Goal: Entertainment & Leisure: Browse casually

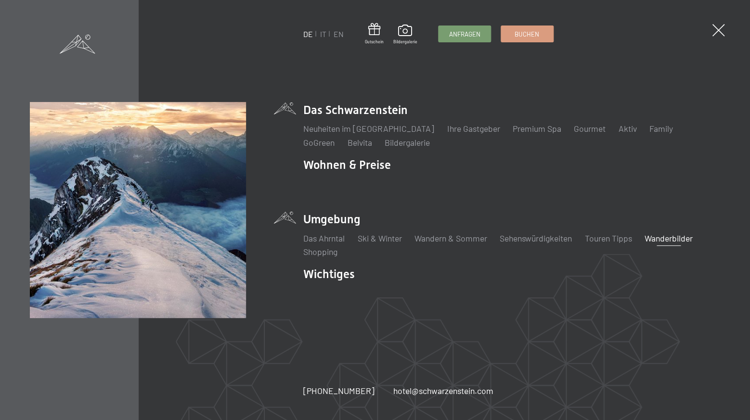
click at [670, 237] on link "Wanderbilder" at bounding box center [668, 238] width 48 height 11
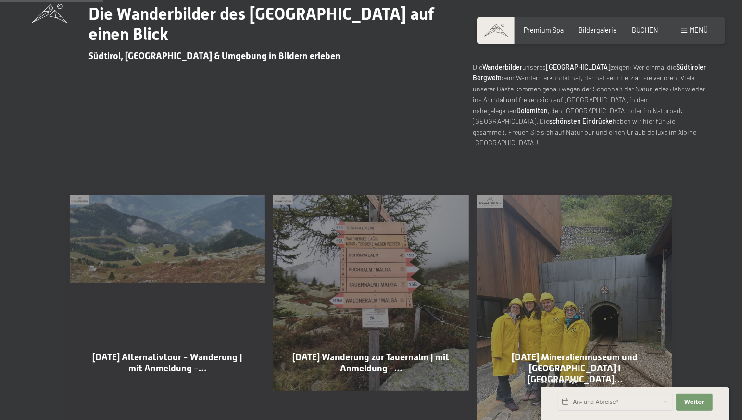
scroll to position [455, 0]
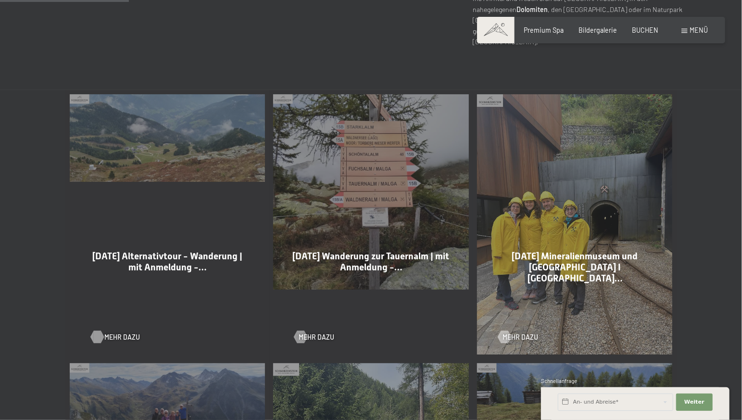
click at [110, 332] on span "Mehr dazu" at bounding box center [122, 337] width 36 height 10
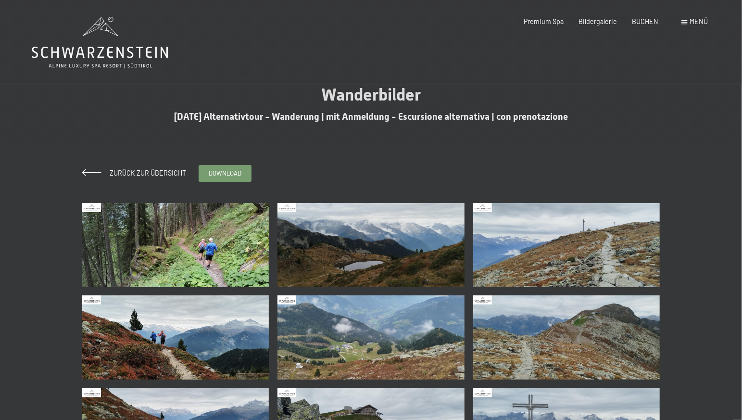
click at [198, 274] on img at bounding box center [175, 245] width 187 height 84
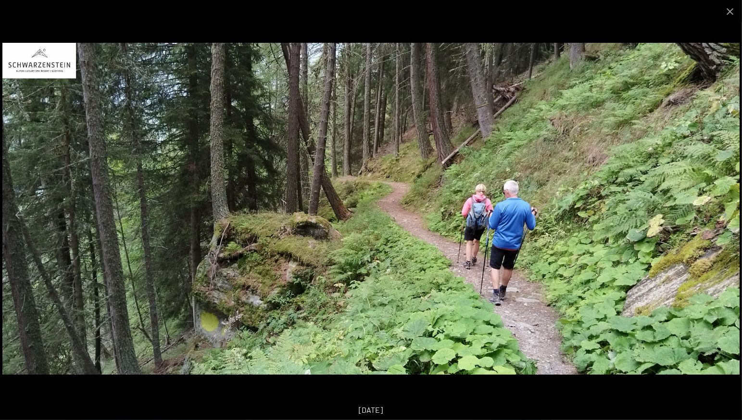
scroll to position [152, 0]
click at [733, 13] on button "Close gallery" at bounding box center [730, 11] width 24 height 23
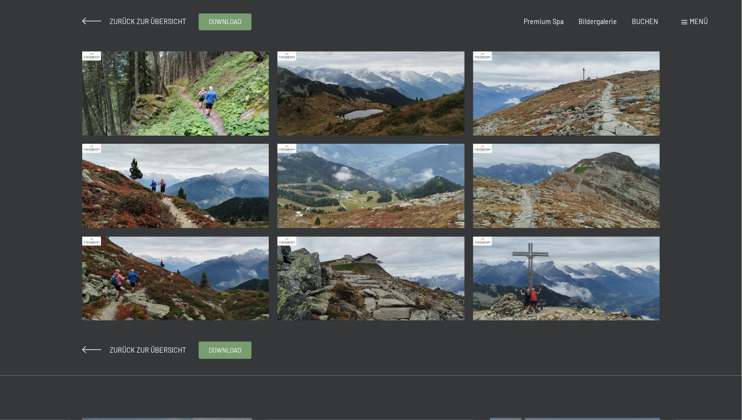
scroll to position [0, 0]
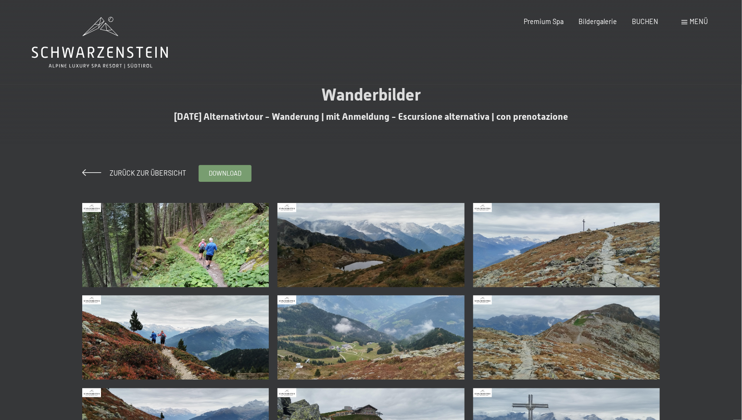
click at [580, 264] on img at bounding box center [566, 245] width 187 height 84
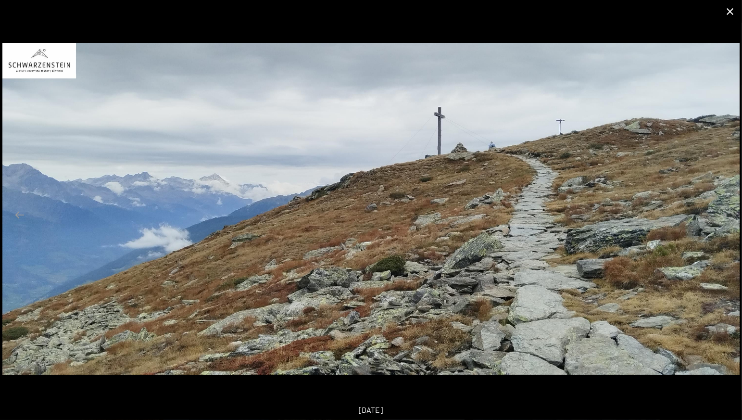
click at [730, 13] on button "Close gallery" at bounding box center [730, 11] width 24 height 23
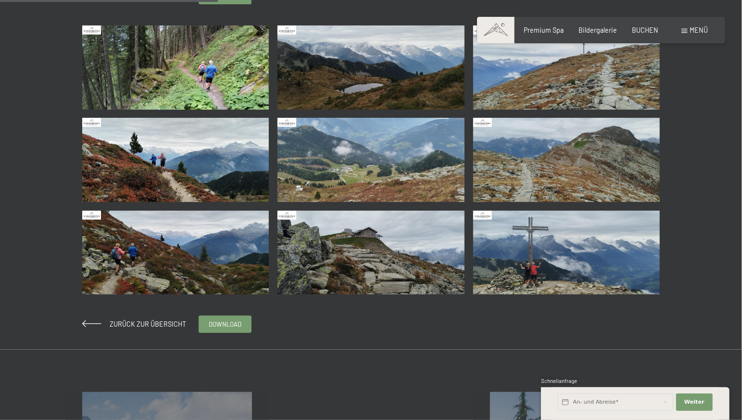
scroll to position [202, 0]
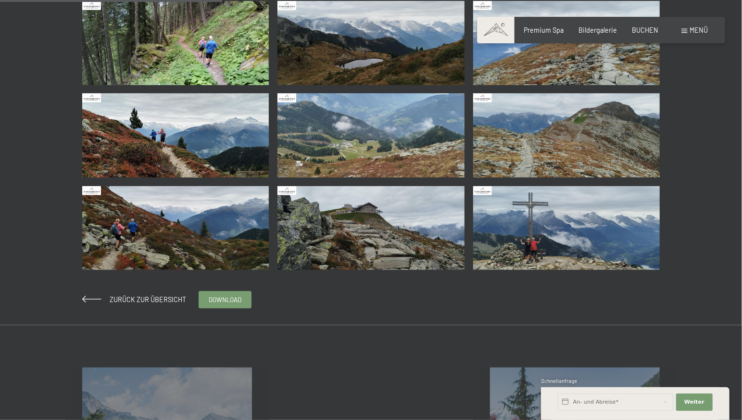
click at [525, 241] on img at bounding box center [566, 228] width 187 height 84
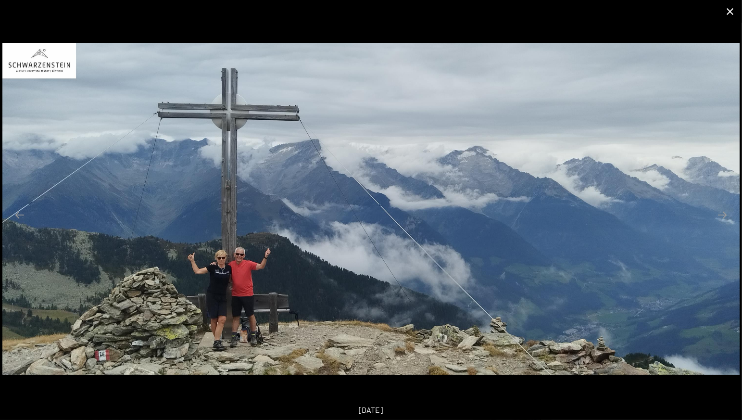
click at [731, 12] on button "Close gallery" at bounding box center [730, 11] width 24 height 23
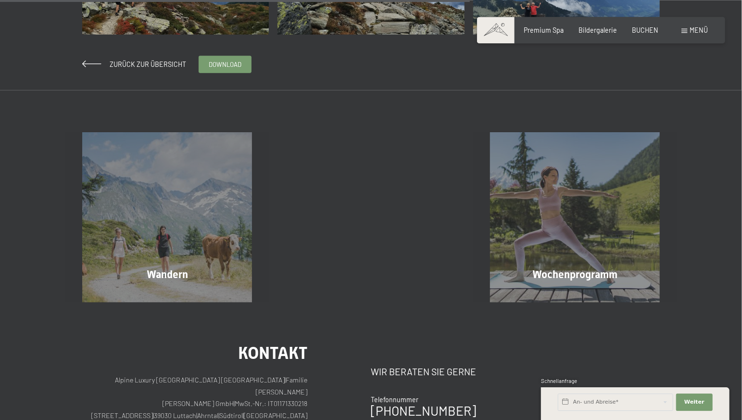
scroll to position [455, 0]
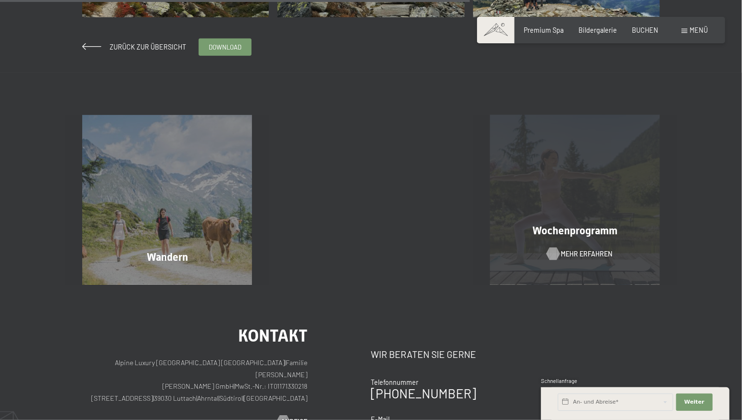
click at [578, 255] on span "Mehr erfahren" at bounding box center [586, 254] width 51 height 10
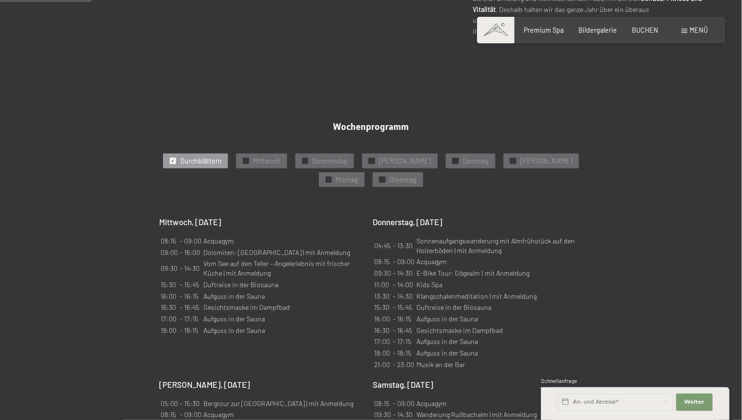
scroll to position [253, 0]
